Goal: Check status: Check status

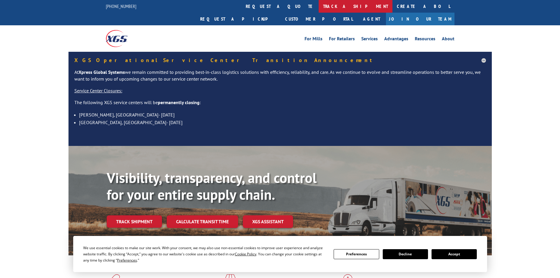
click at [319, 6] on link "track a shipment" at bounding box center [356, 6] width 74 height 13
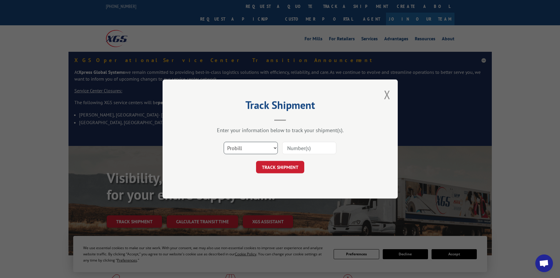
click at [256, 148] on select "Select category... Probill BOL PO" at bounding box center [251, 148] width 54 height 12
select select "bol"
click at [224, 142] on select "Select category... Probill BOL PO" at bounding box center [251, 148] width 54 height 12
paste input "5159902"
type input "5159902"
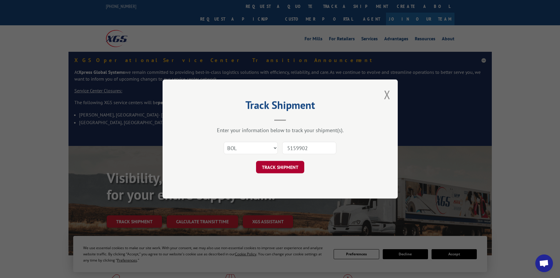
click at [287, 169] on button "TRACK SHIPMENT" at bounding box center [280, 167] width 48 height 12
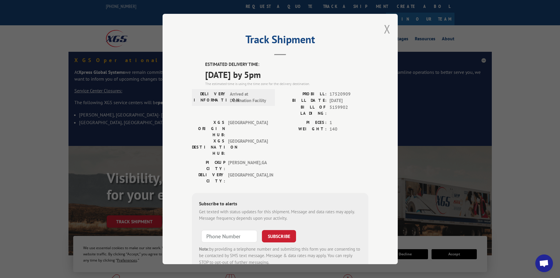
click at [385, 31] on button "Close modal" at bounding box center [387, 29] width 6 height 16
